Goal: Manage account settings

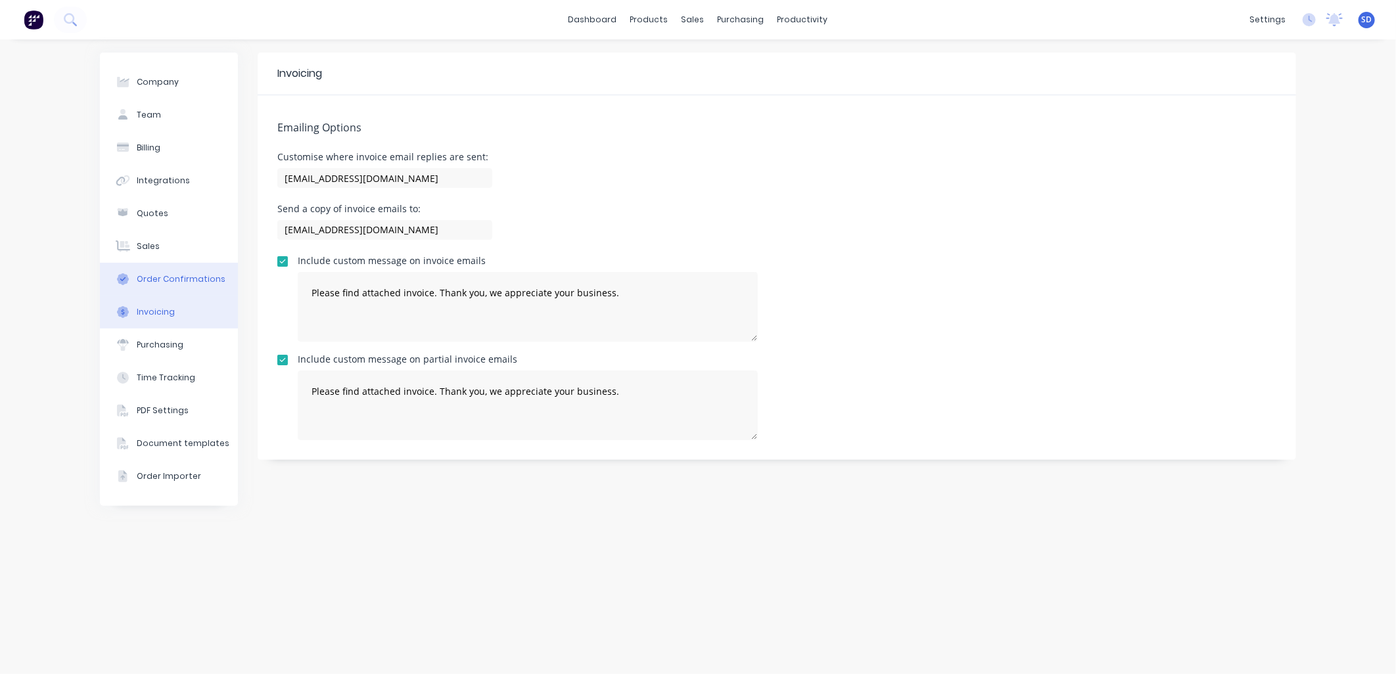
click at [173, 279] on div "Order Confirmations" at bounding box center [181, 279] width 89 height 12
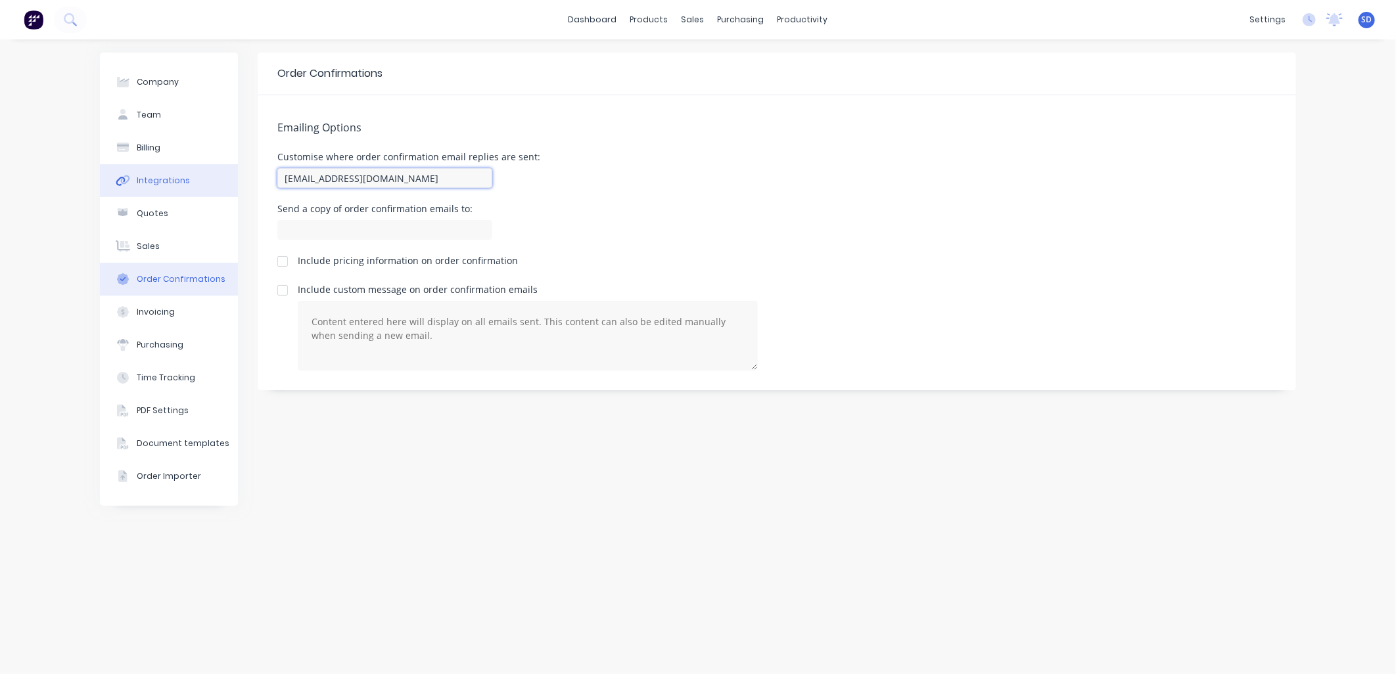
drag, startPoint x: 346, startPoint y: 179, endPoint x: 200, endPoint y: 172, distance: 146.0
click at [200, 172] on div "Company Team Billing Integrations Quotes Sales Order Confirmations Invoicing Pu…" at bounding box center [698, 357] width 1196 height 608
drag, startPoint x: 384, startPoint y: 179, endPoint x: 311, endPoint y: 178, distance: 73.0
click at [311, 178] on input "[EMAIL_ADDRESS][DOMAIN_NAME]" at bounding box center [384, 178] width 215 height 20
type input "[EMAIL_ADDRESS][DOMAIN_NAME]"
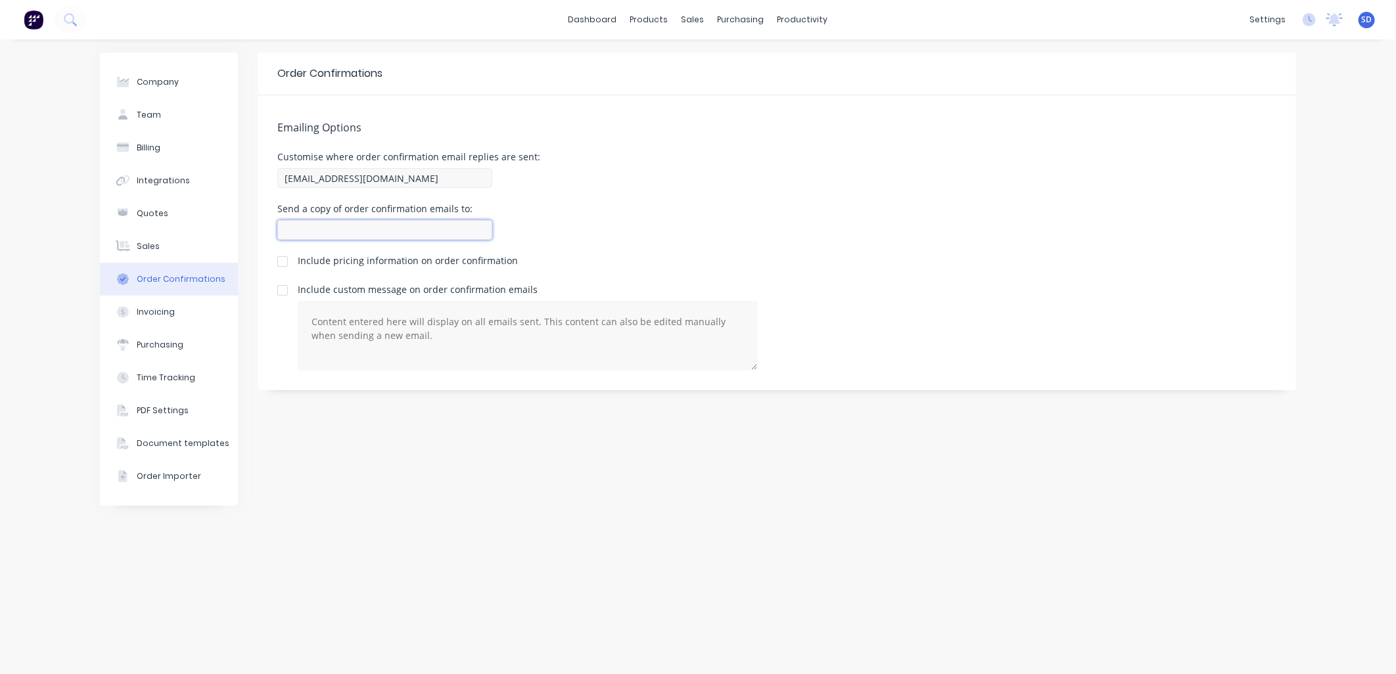
type input "[EMAIL_ADDRESS][DOMAIN_NAME]"
click at [845, 227] on div "Send a copy of order confirmation emails to: [EMAIL_ADDRESS][DOMAIN_NAME]" at bounding box center [776, 223] width 999 height 39
click at [171, 246] on button "Sales" at bounding box center [169, 246] width 138 height 33
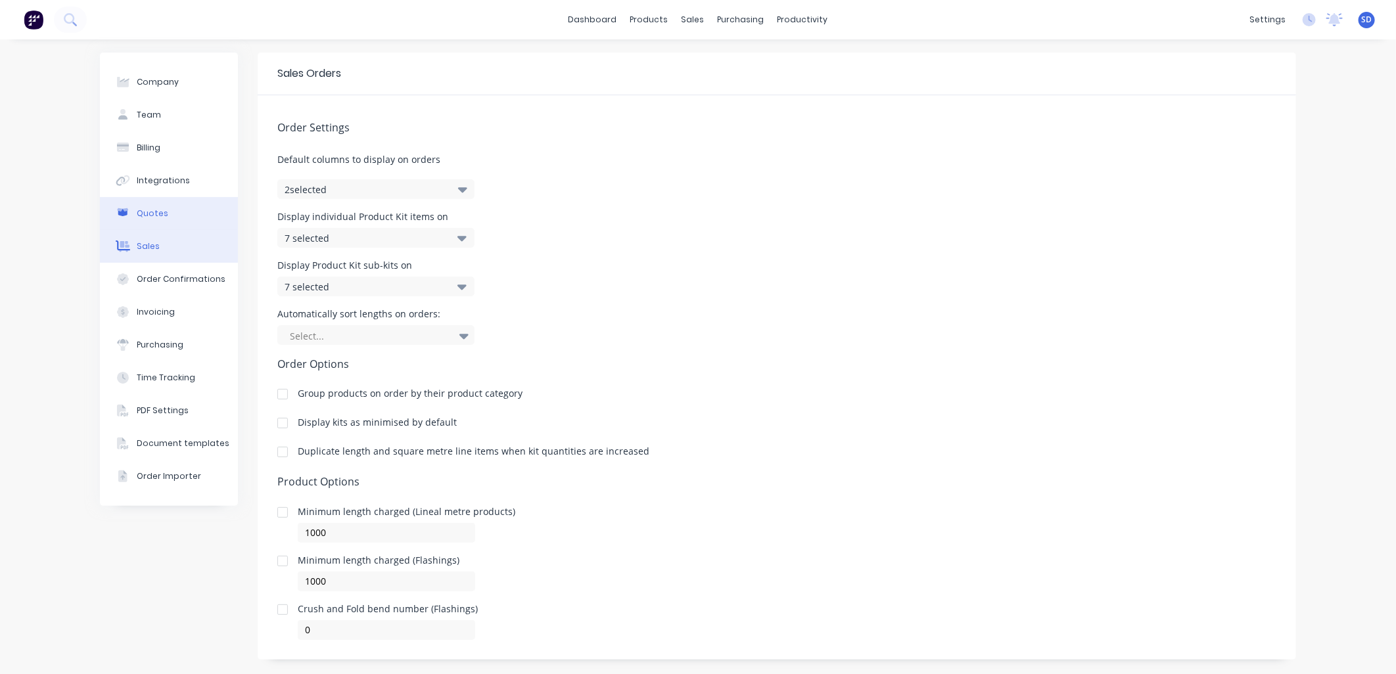
click at [152, 208] on div "Quotes" at bounding box center [153, 214] width 32 height 12
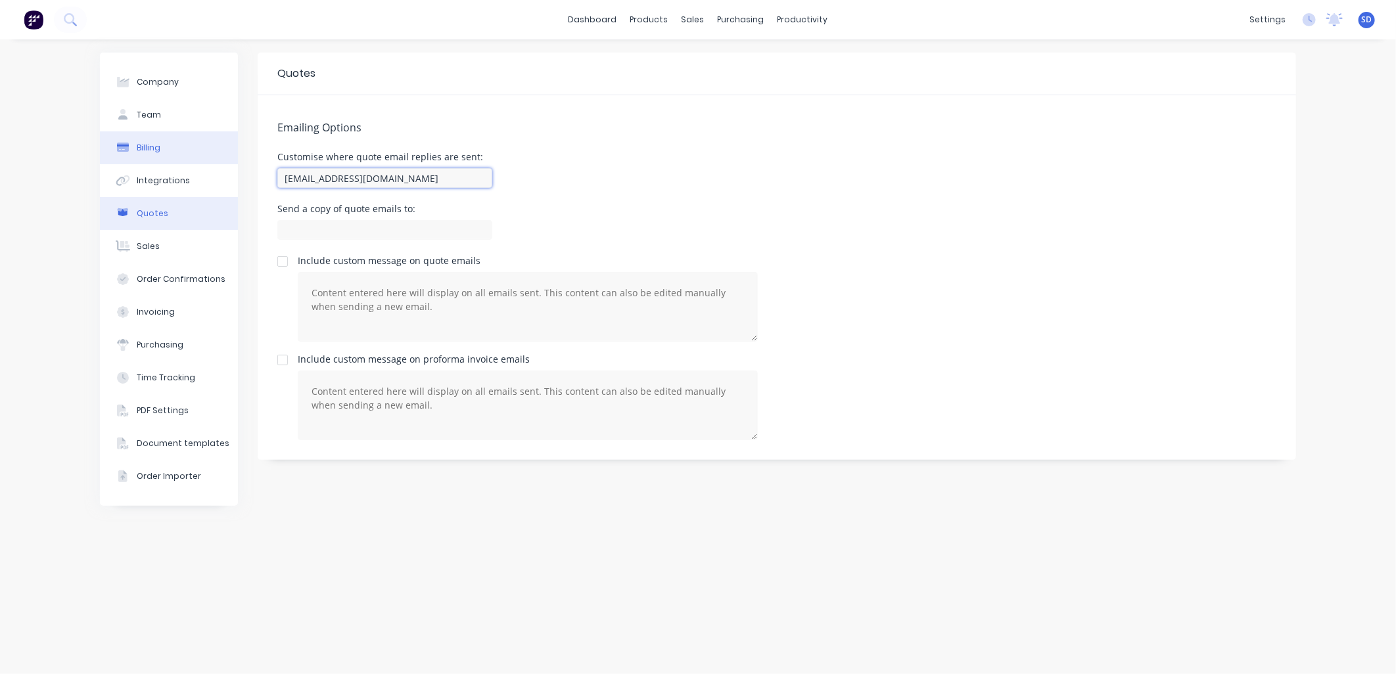
drag, startPoint x: 415, startPoint y: 175, endPoint x: 198, endPoint y: 156, distance: 217.0
click at [198, 156] on div "Company Team Billing Integrations Quotes Sales Order Confirmations Invoicing Pu…" at bounding box center [698, 357] width 1196 height 608
click at [564, 154] on div "Customise where quote email replies are sent: [EMAIL_ADDRESS][DOMAIN_NAME]" at bounding box center [776, 171] width 999 height 39
drag, startPoint x: 235, startPoint y: 175, endPoint x: 167, endPoint y: 170, distance: 67.9
click at [167, 170] on div "Company Team Billing Integrations Quotes Sales Order Confirmations Invoicing Pu…" at bounding box center [698, 357] width 1196 height 608
